Goal: Transaction & Acquisition: Purchase product/service

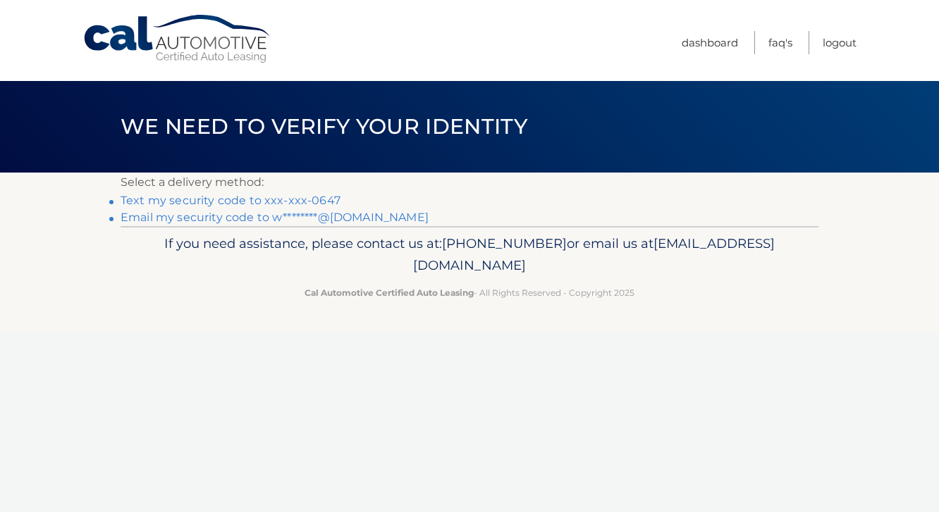
click at [316, 195] on link "Text my security code to xxx-xxx-0647" at bounding box center [231, 200] width 220 height 13
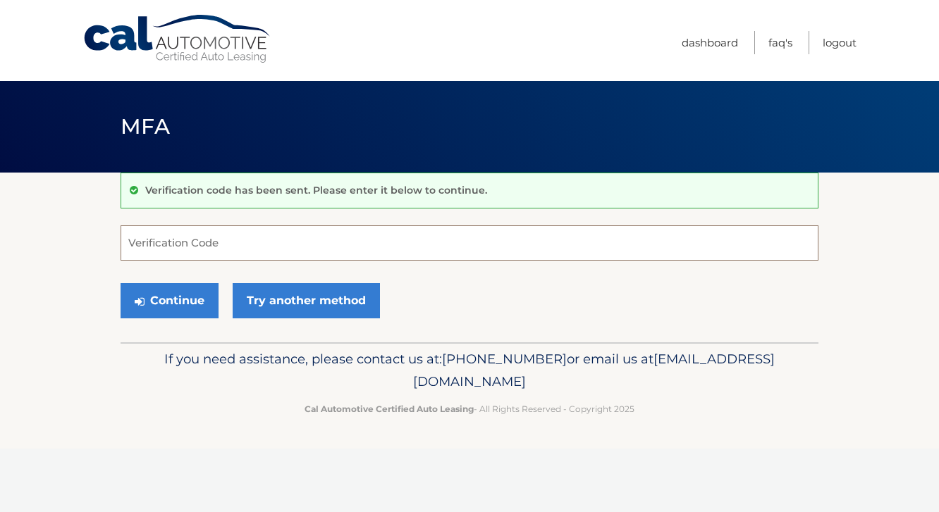
drag, startPoint x: 304, startPoint y: 250, endPoint x: 276, endPoint y: 249, distance: 27.5
click at [276, 249] on input "Verification Code" at bounding box center [470, 242] width 698 height 35
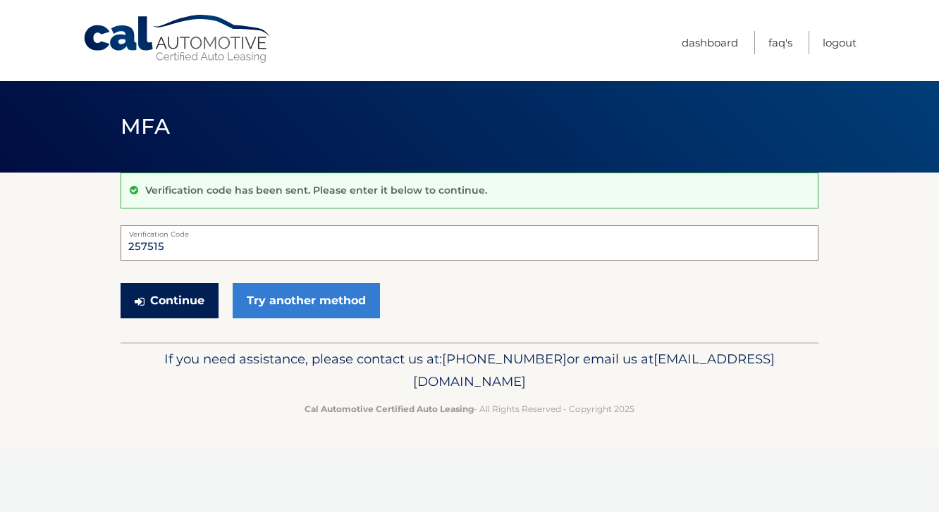
type input "257515"
click at [213, 296] on button "Continue" at bounding box center [170, 300] width 98 height 35
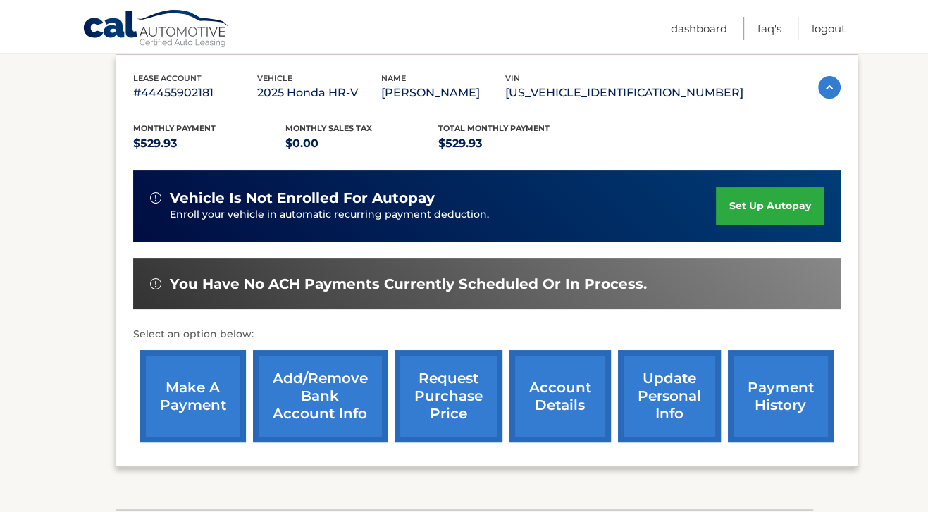
scroll to position [242, 0]
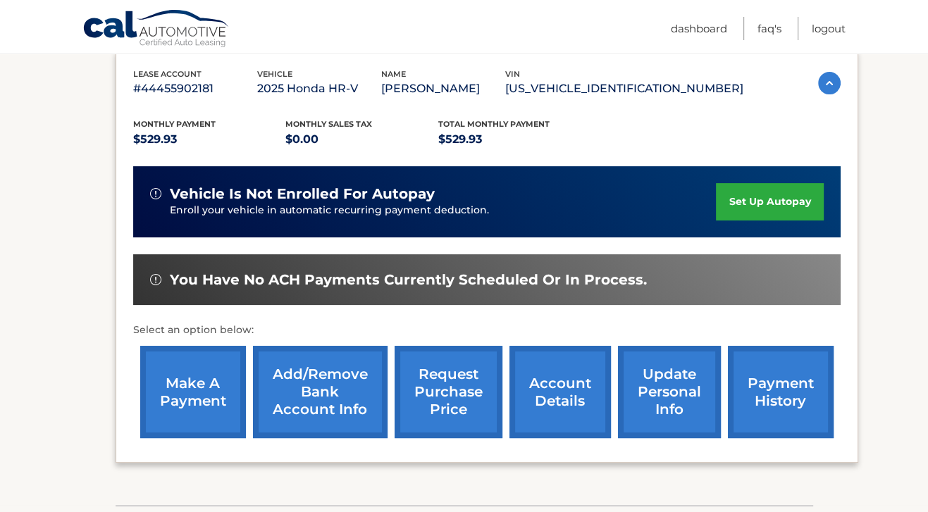
click at [162, 417] on link "make a payment" at bounding box center [193, 392] width 106 height 92
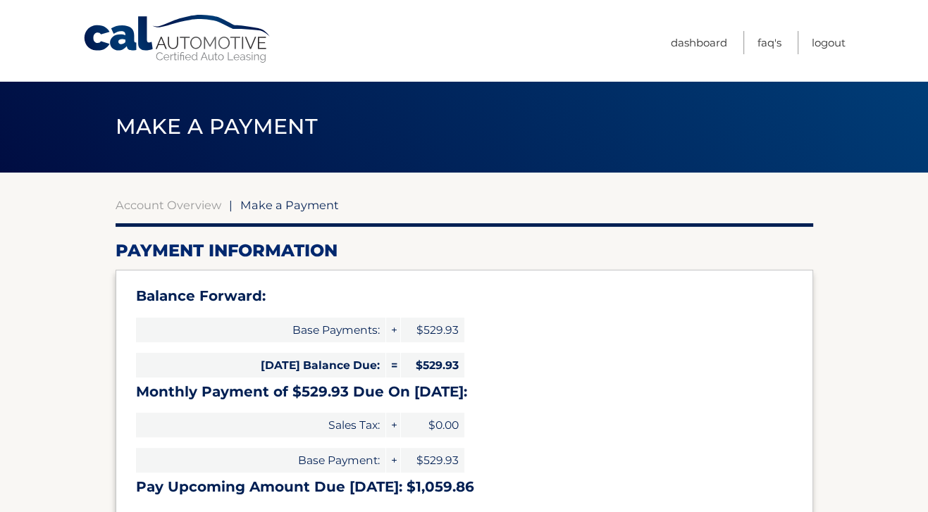
select select "MzZjYmEzY2ItZDMyMS00MDBhLWIwMTAtZjNhZjIwYmEzMjA5"
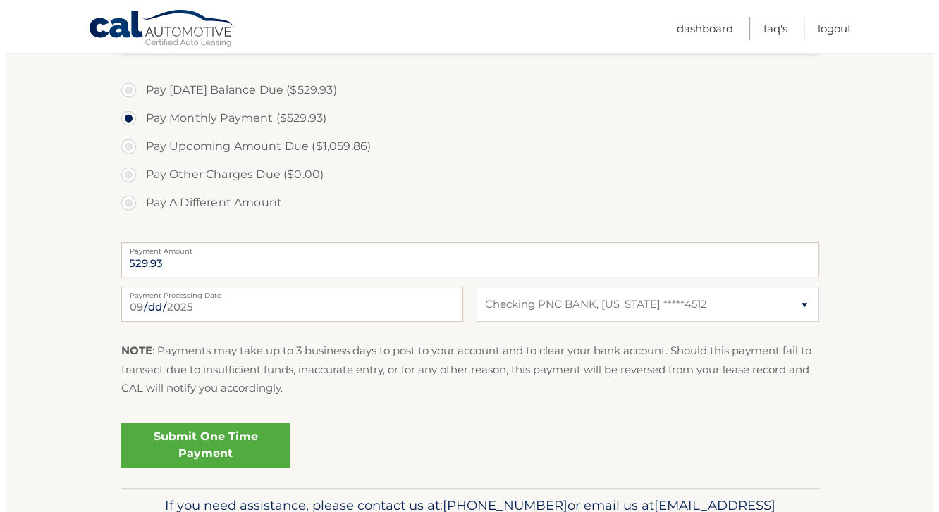
scroll to position [476, 0]
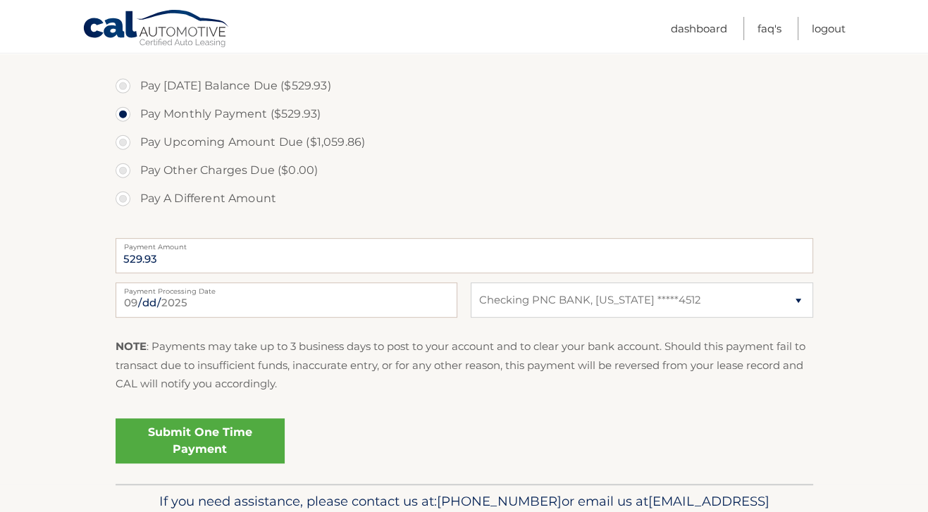
click at [163, 450] on link "Submit One Time Payment" at bounding box center [200, 441] width 169 height 45
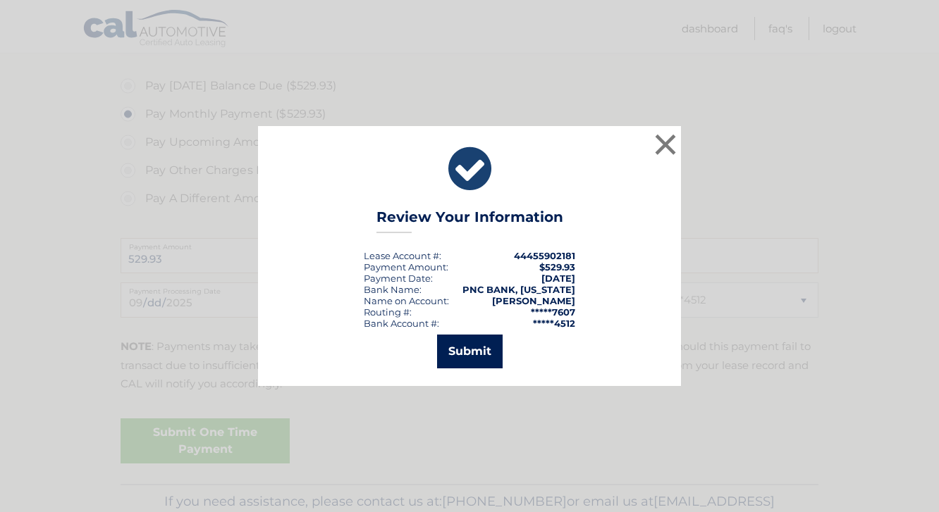
drag, startPoint x: 479, startPoint y: 361, endPoint x: 471, endPoint y: 356, distance: 9.8
click at [471, 356] on button "Submit" at bounding box center [470, 352] width 66 height 34
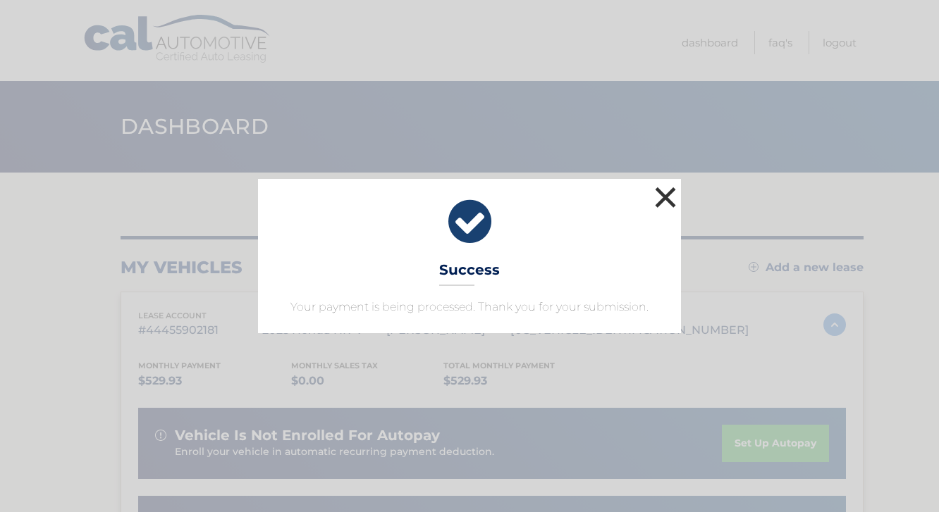
click at [664, 192] on button "×" at bounding box center [665, 197] width 28 height 28
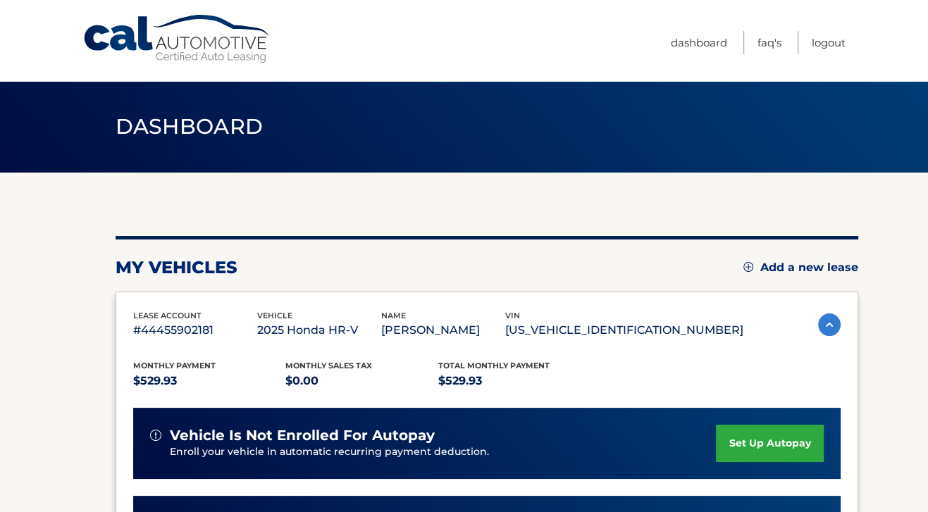
click at [56, 204] on section "my vehicles Add a new lease lease account #44455902181 vehicle 2025 Honda HR-V …" at bounding box center [464, 473] width 928 height 601
